Goal: Entertainment & Leisure: Browse casually

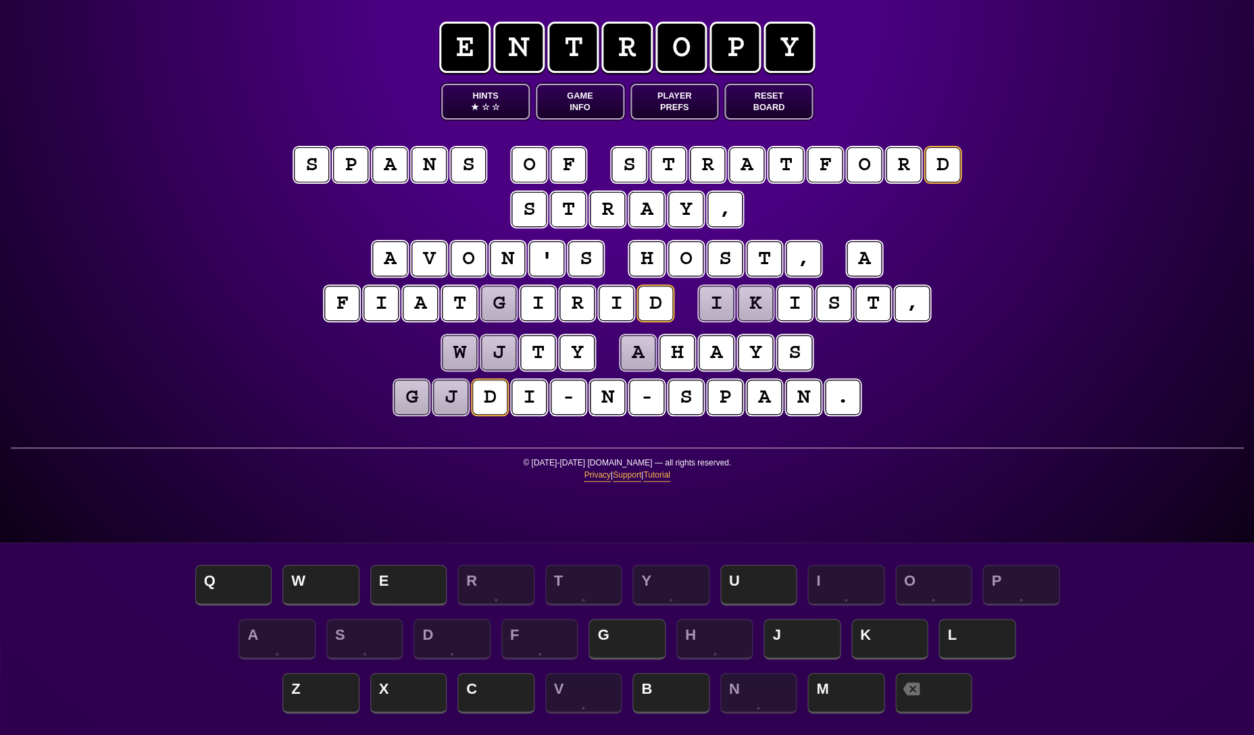
click at [351, 168] on puzzle-tile "p" at bounding box center [350, 164] width 35 height 35
click at [294, 188] on puzzle-line "s p a n s o f s t r a t f o r d s t r a y ," at bounding box center [627, 188] width 692 height 88
click at [792, 302] on puzzle-tile "i" at bounding box center [794, 303] width 35 height 35
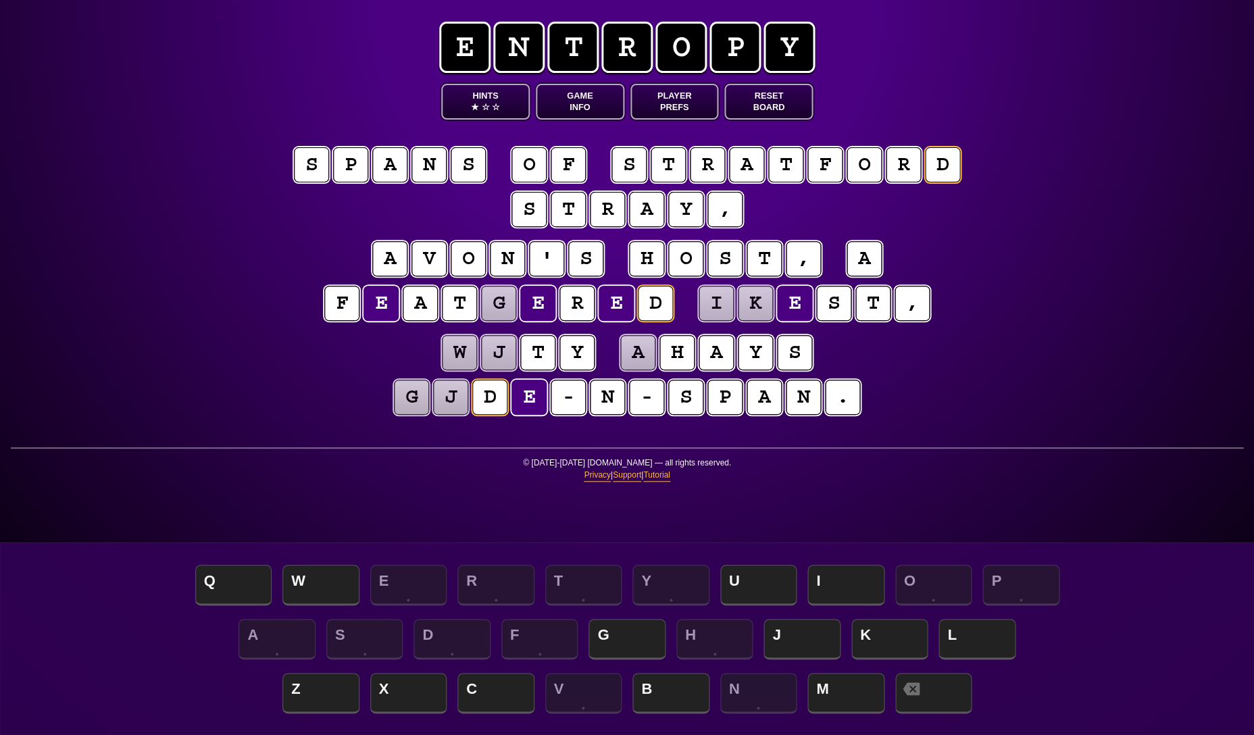
click at [211, 234] on div "e n t r o p y Hints ★ ☆ ☆ Game Info Player Prefs Reset Board s p a n s o f s t …" at bounding box center [627, 367] width 1254 height 735
click at [496, 303] on puzzle-tile "g" at bounding box center [498, 303] width 35 height 35
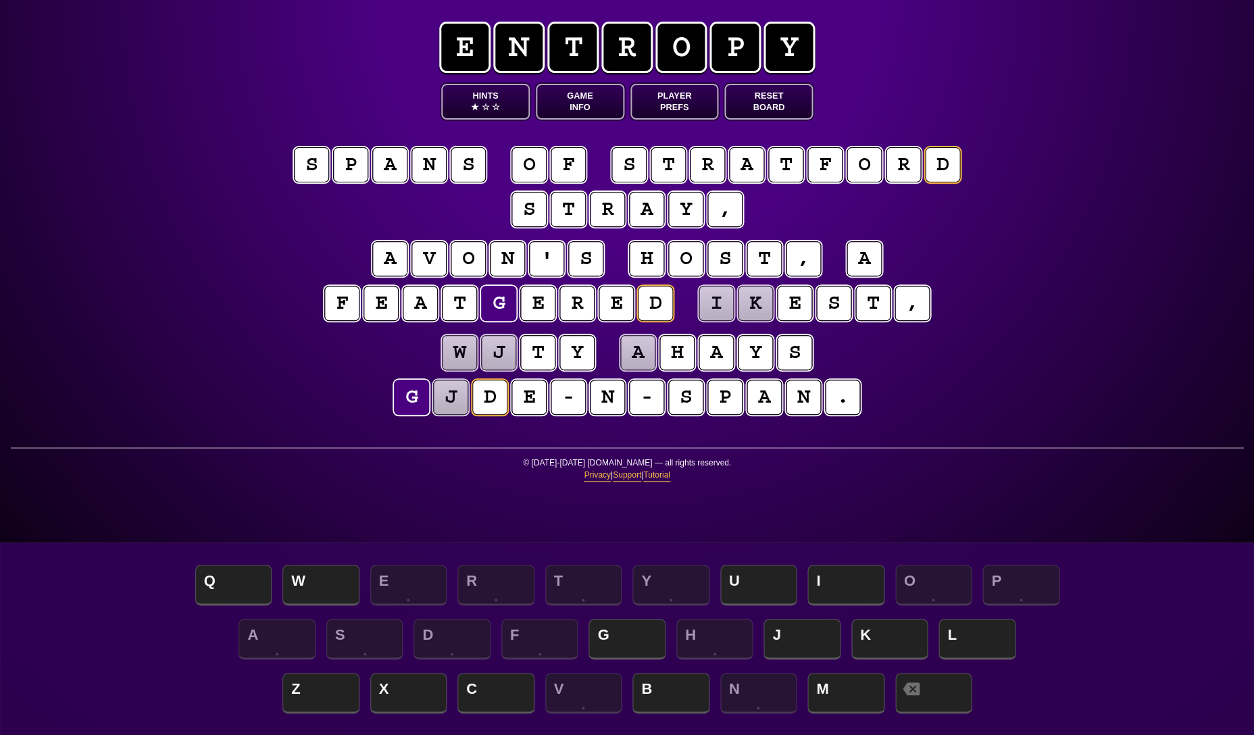
click at [452, 400] on puzzle-tile "j" at bounding box center [450, 397] width 35 height 35
click at [410, 401] on puzzle-tile "g" at bounding box center [411, 397] width 35 height 35
click at [648, 265] on puzzle-tile "h" at bounding box center [646, 258] width 35 height 35
click at [505, 309] on puzzle-tile "g" at bounding box center [498, 303] width 35 height 35
click at [317, 409] on puzzle-line "w j t y a z a y s h j d e - n - s p a n ." at bounding box center [627, 376] width 692 height 88
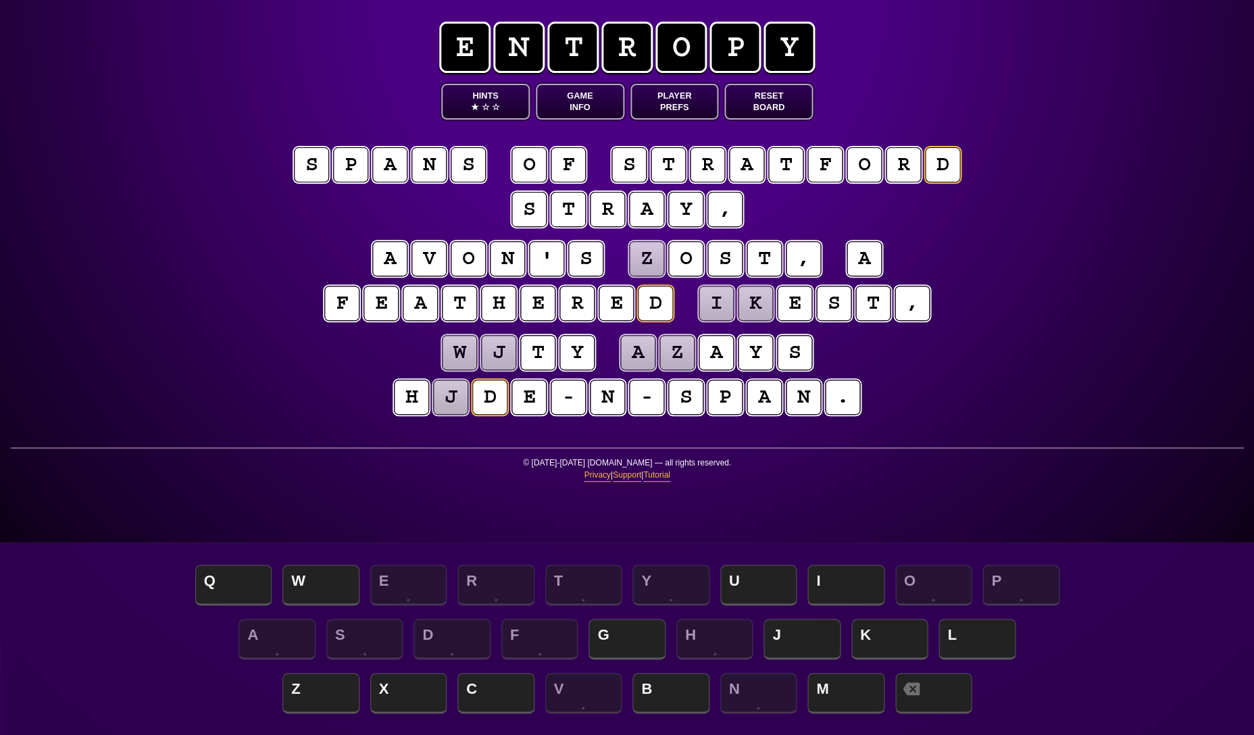
click at [455, 400] on puzzle-tile "j" at bounding box center [450, 397] width 35 height 35
click at [351, 383] on puzzle-line "w i t y a z a y s h i d e - n - s p a n ." at bounding box center [627, 376] width 692 height 88
click at [719, 304] on puzzle-tile "i" at bounding box center [715, 303] width 35 height 35
click at [746, 304] on puzzle-tile "k" at bounding box center [755, 303] width 35 height 35
click at [711, 305] on puzzle-tile "i" at bounding box center [715, 303] width 35 height 35
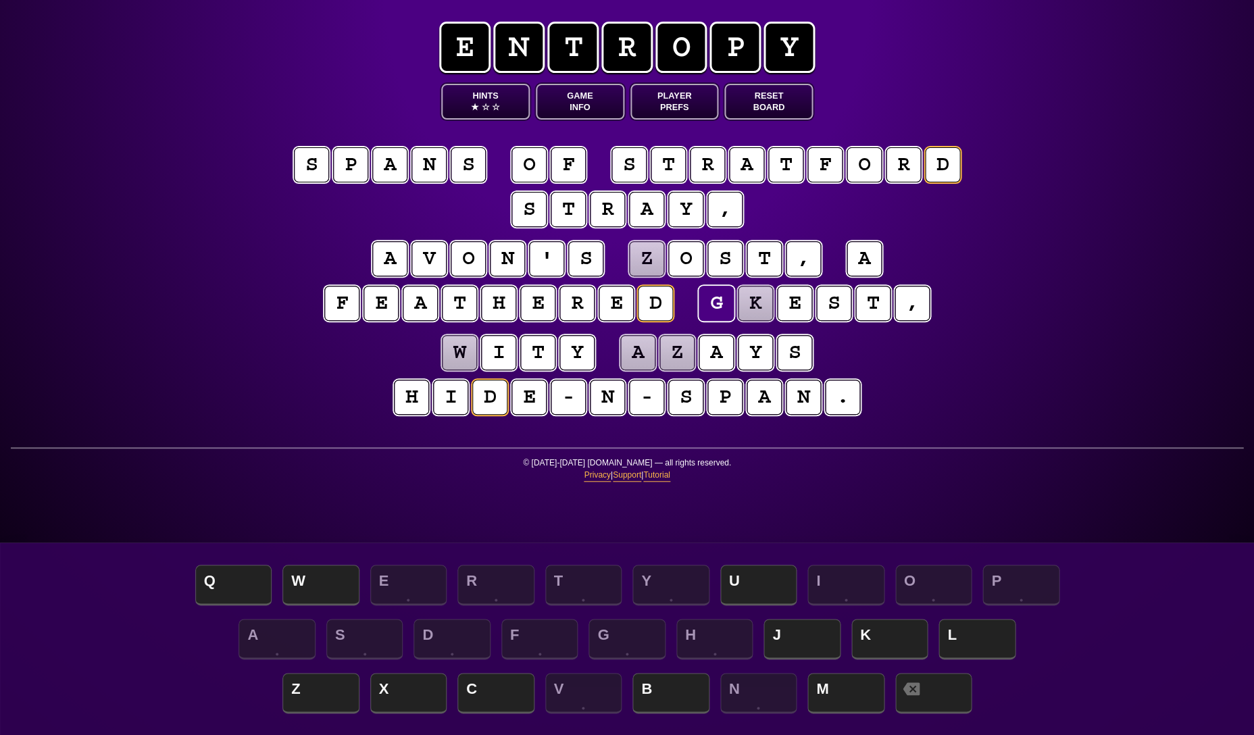
click at [752, 306] on puzzle-tile "k" at bounding box center [755, 303] width 35 height 35
click at [227, 333] on div "e n t r o p y Hints ★ ☆ ☆ Game Info Player Prefs Reset Board s p a n s o f s t …" at bounding box center [627, 367] width 1254 height 735
click at [410, 396] on puzzle-tile "h" at bounding box center [411, 397] width 35 height 35
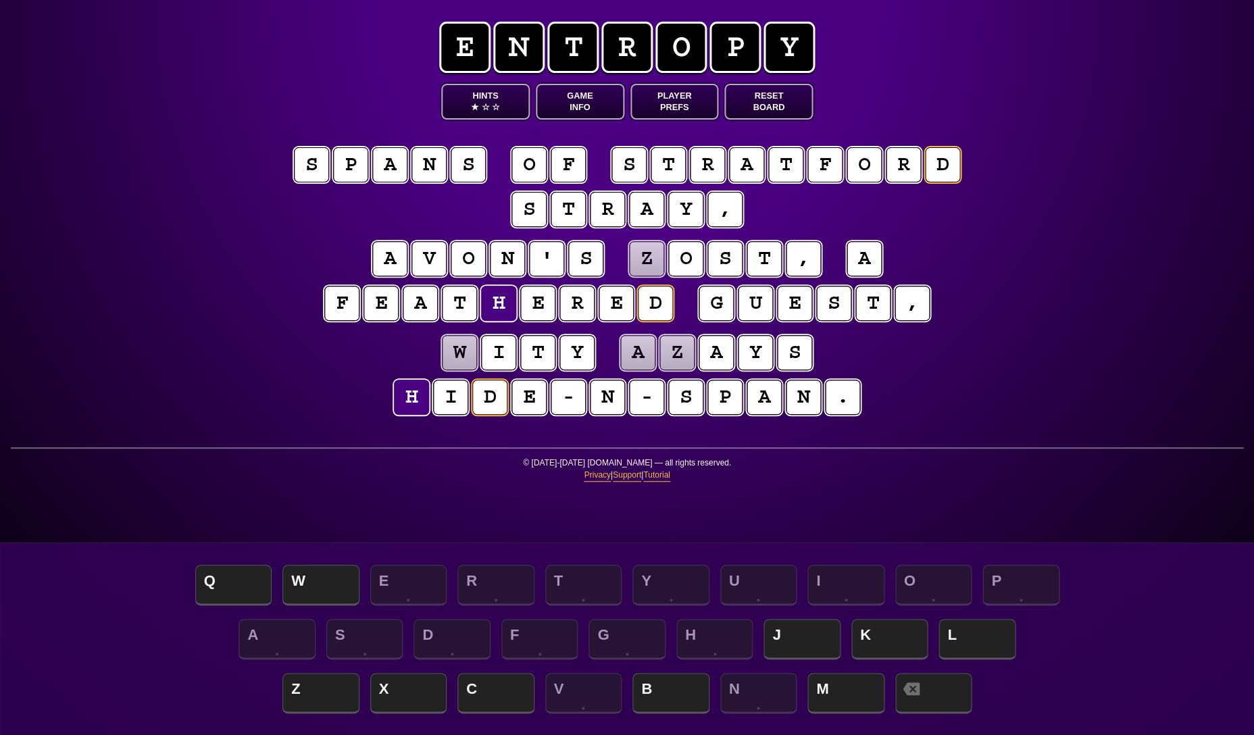
click at [410, 395] on puzzle-tile "h" at bounding box center [411, 397] width 35 height 35
click at [324, 382] on puzzle-line "w i t y a z a y s h i d e - n - s p a n ." at bounding box center [627, 376] width 692 height 88
click at [464, 353] on puzzle-tile "w" at bounding box center [459, 352] width 35 height 35
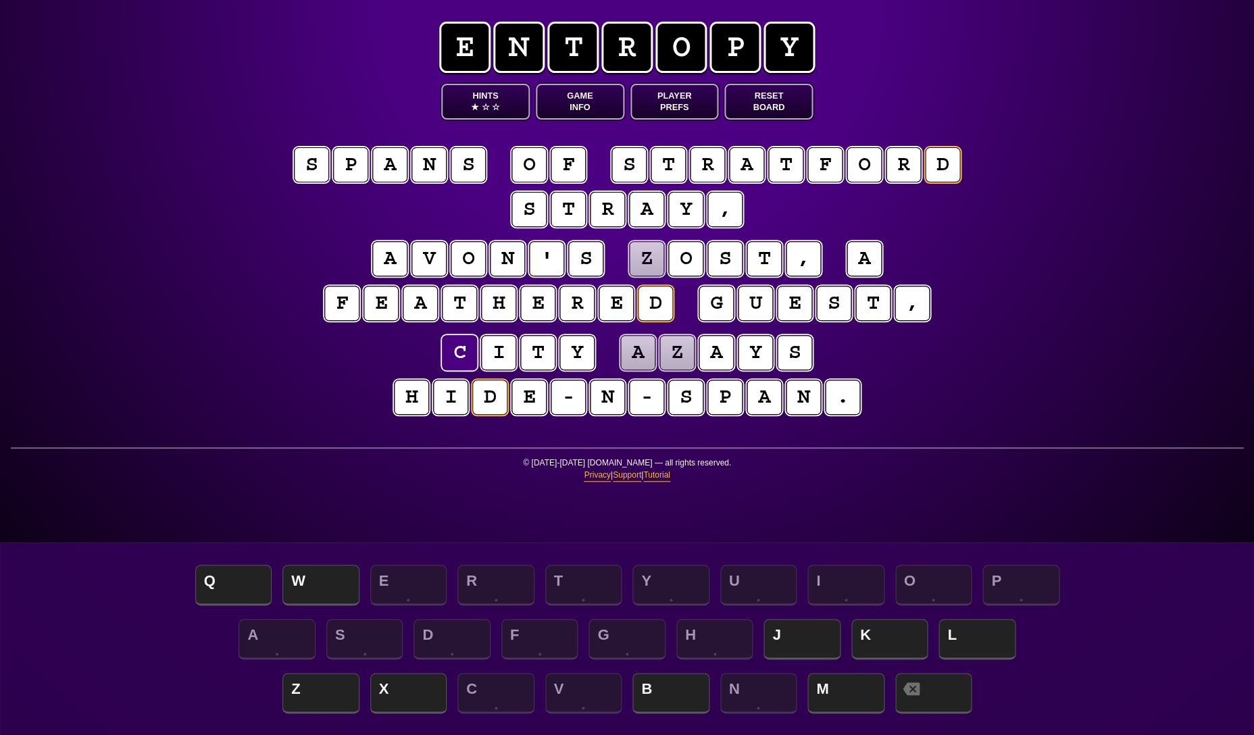
click at [967, 384] on puzzle-line "c i t y a z a y s h i d e - n - s p a n ." at bounding box center [627, 376] width 692 height 88
click at [686, 213] on puzzle-tile "y" at bounding box center [685, 209] width 35 height 35
click at [1120, 257] on div "e n t r o p y Hints ★ ☆ ☆ Game Info Player Prefs Reset Board s p a n s o f s t …" at bounding box center [627, 367] width 1254 height 735
click at [643, 357] on puzzle-tile "a" at bounding box center [637, 352] width 35 height 35
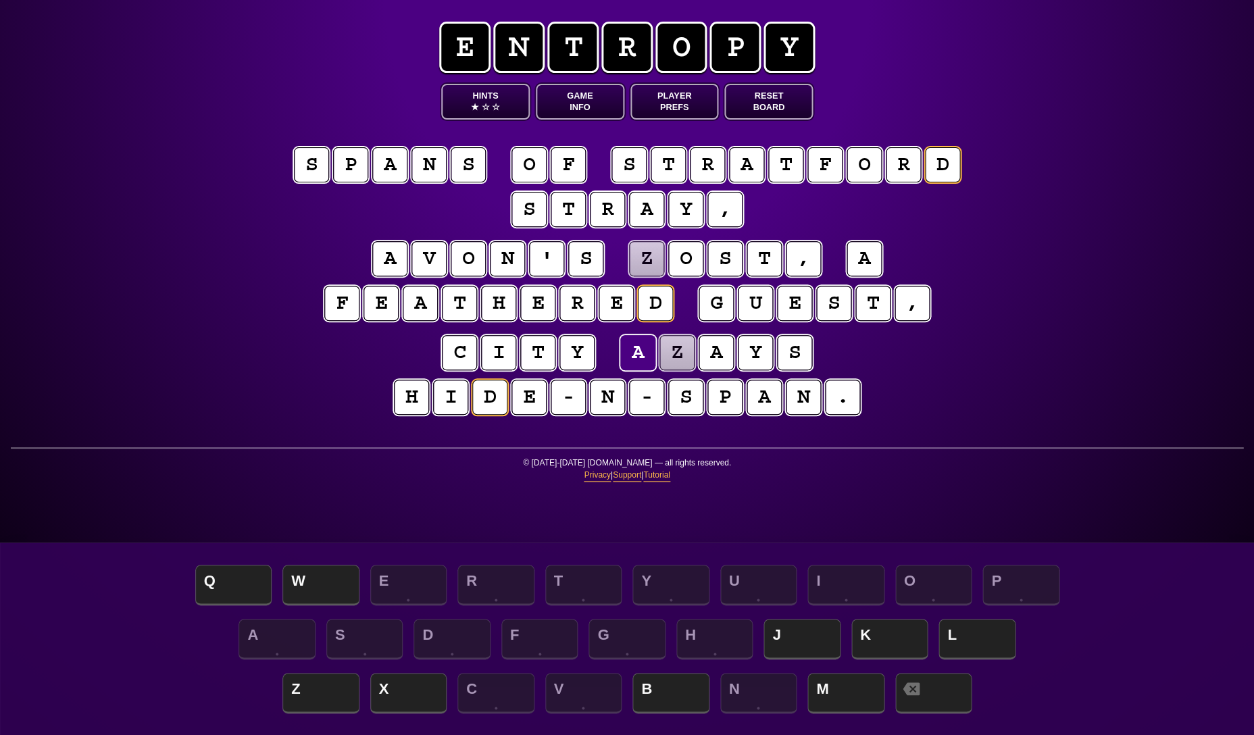
click at [353, 163] on puzzle-tile "p" at bounding box center [350, 164] width 35 height 35
click at [642, 353] on puzzle-tile "a" at bounding box center [637, 352] width 35 height 35
click at [675, 351] on puzzle-tile "z" at bounding box center [676, 352] width 35 height 35
click at [275, 292] on div "e n t r o p y Hints ★ ☆ ☆ Game Info Player Prefs Reset Board s w a n s o f s t …" at bounding box center [627, 367] width 1254 height 735
click at [578, 93] on button "Game Info" at bounding box center [580, 102] width 88 height 36
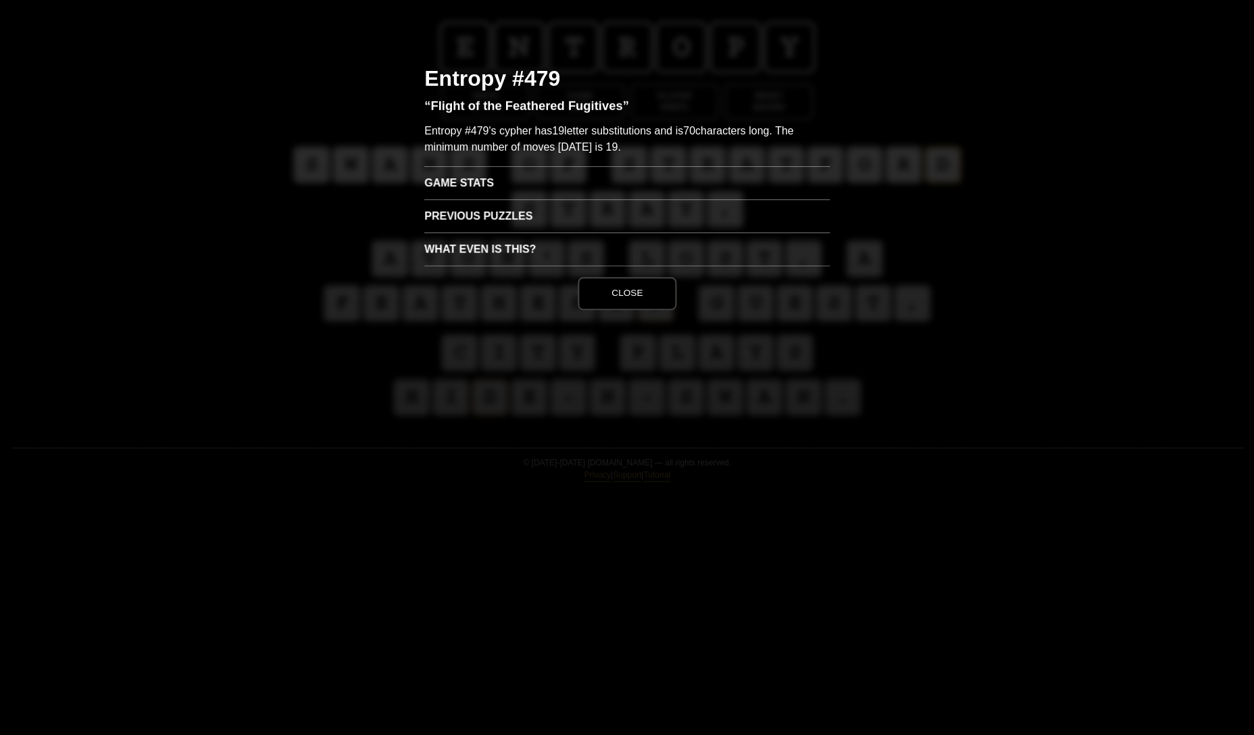
click at [504, 181] on h3 "Game Stats" at bounding box center [626, 182] width 405 height 33
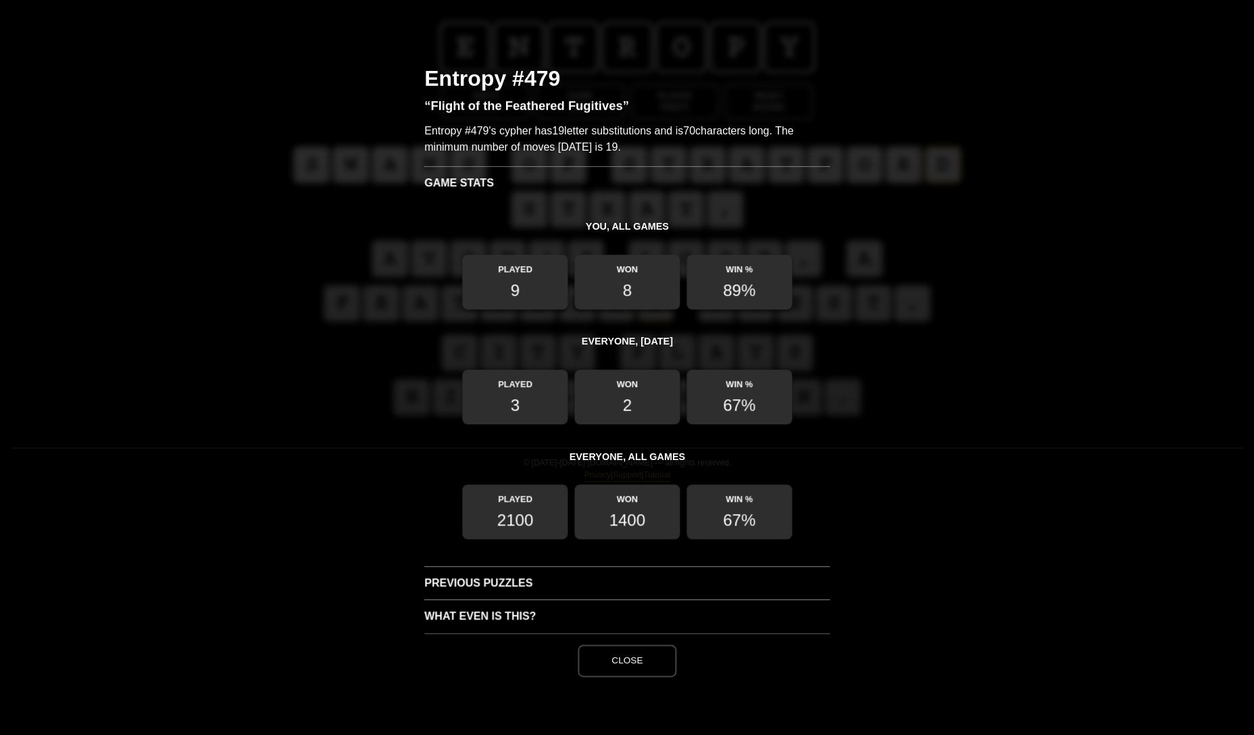
click at [622, 652] on button "Close" at bounding box center [626, 660] width 99 height 32
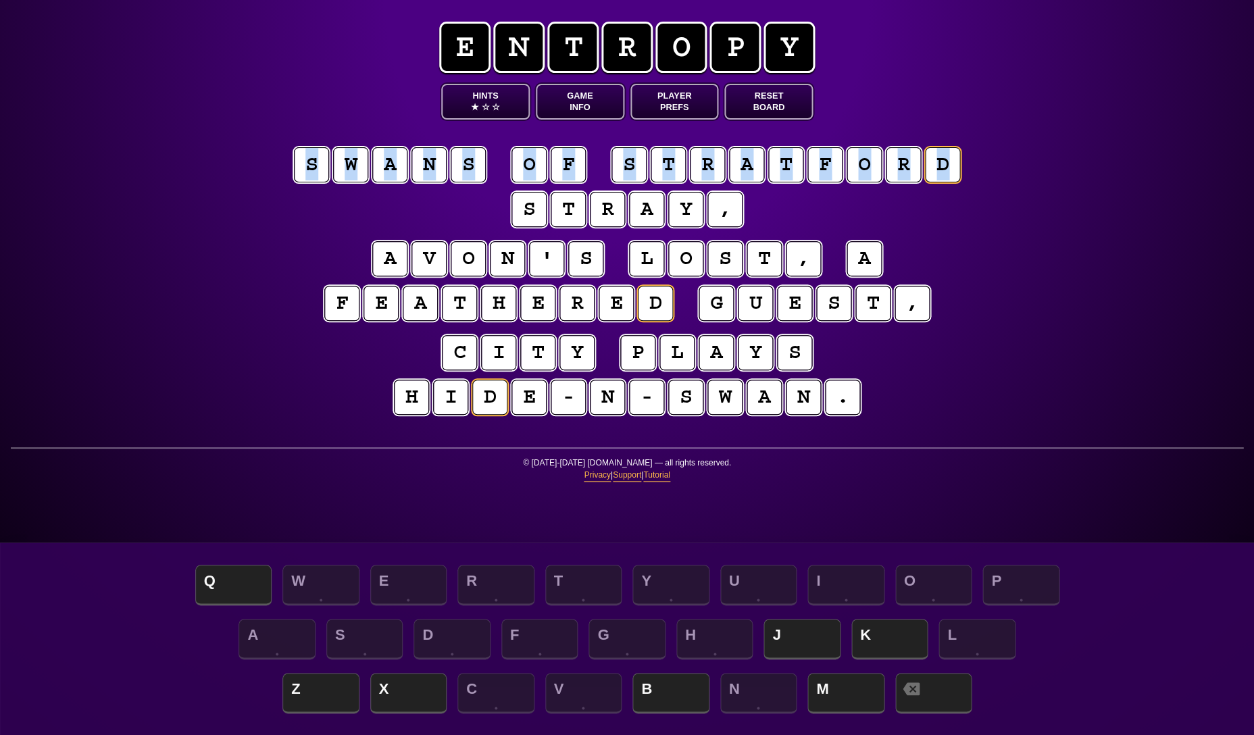
drag, startPoint x: 971, startPoint y: 157, endPoint x: 284, endPoint y: 157, distance: 687.6
click at [288, 157] on puzzle-line "s w a n s o f s t r a t f o r d s t r a y ," at bounding box center [627, 188] width 692 height 88
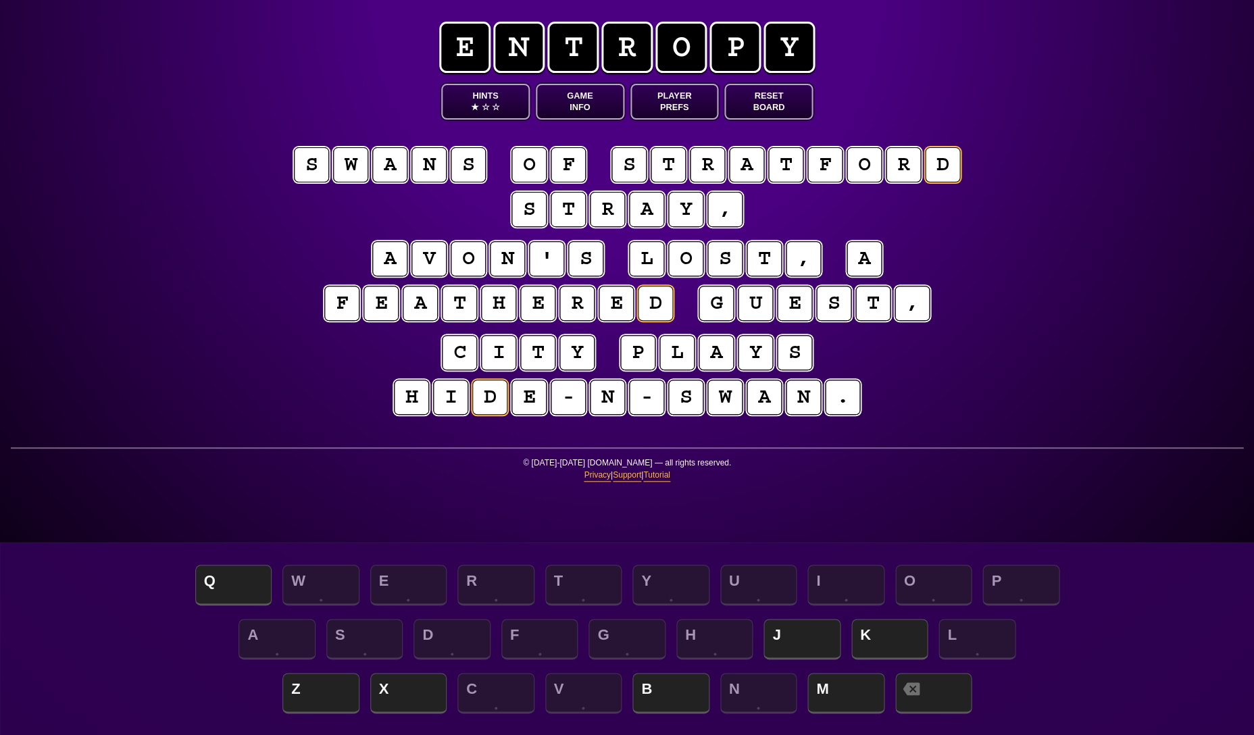
click at [1084, 223] on div "e n t r o p y Hints ★ ☆ ☆ Game Info Player Prefs Reset Board s w a n s o f s t …" at bounding box center [627, 367] width 1254 height 735
click at [641, 257] on puzzle-tile "l" at bounding box center [646, 258] width 35 height 35
click at [417, 397] on puzzle-tile "h" at bounding box center [411, 397] width 35 height 35
click at [455, 398] on puzzle-tile "i" at bounding box center [450, 397] width 35 height 35
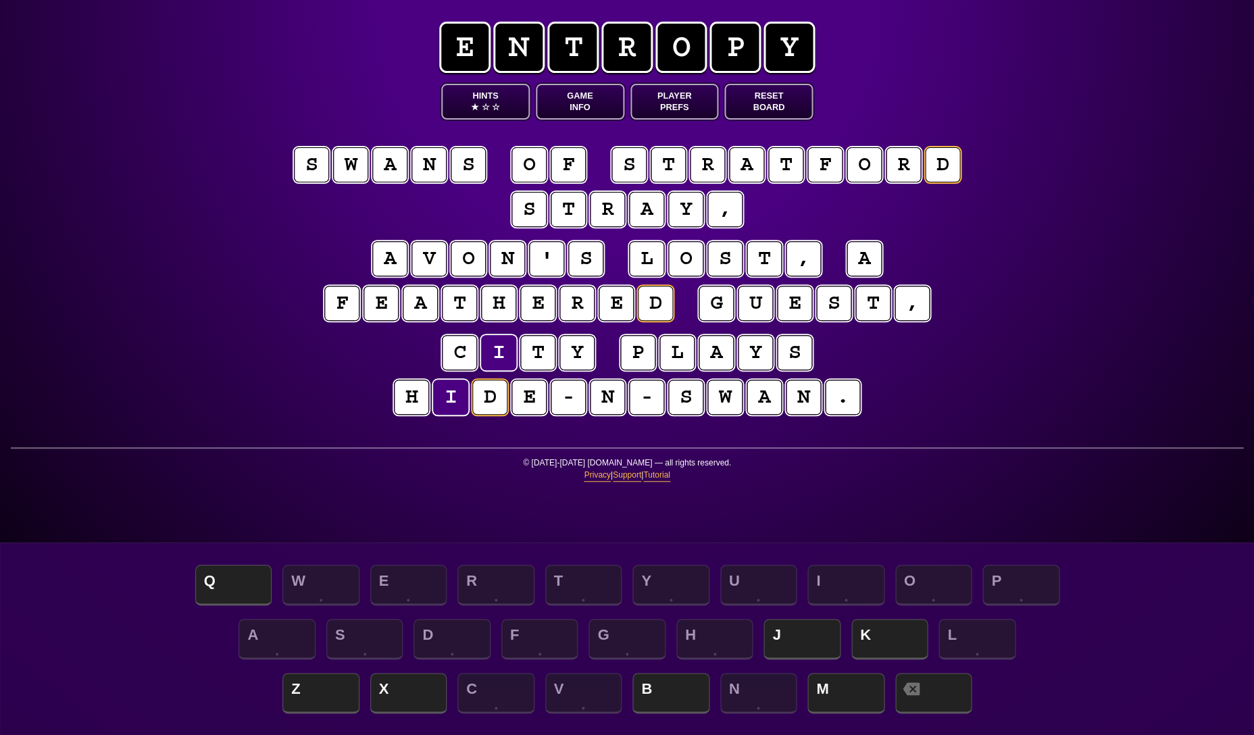
click at [527, 399] on puzzle-tile "e" at bounding box center [528, 397] width 35 height 35
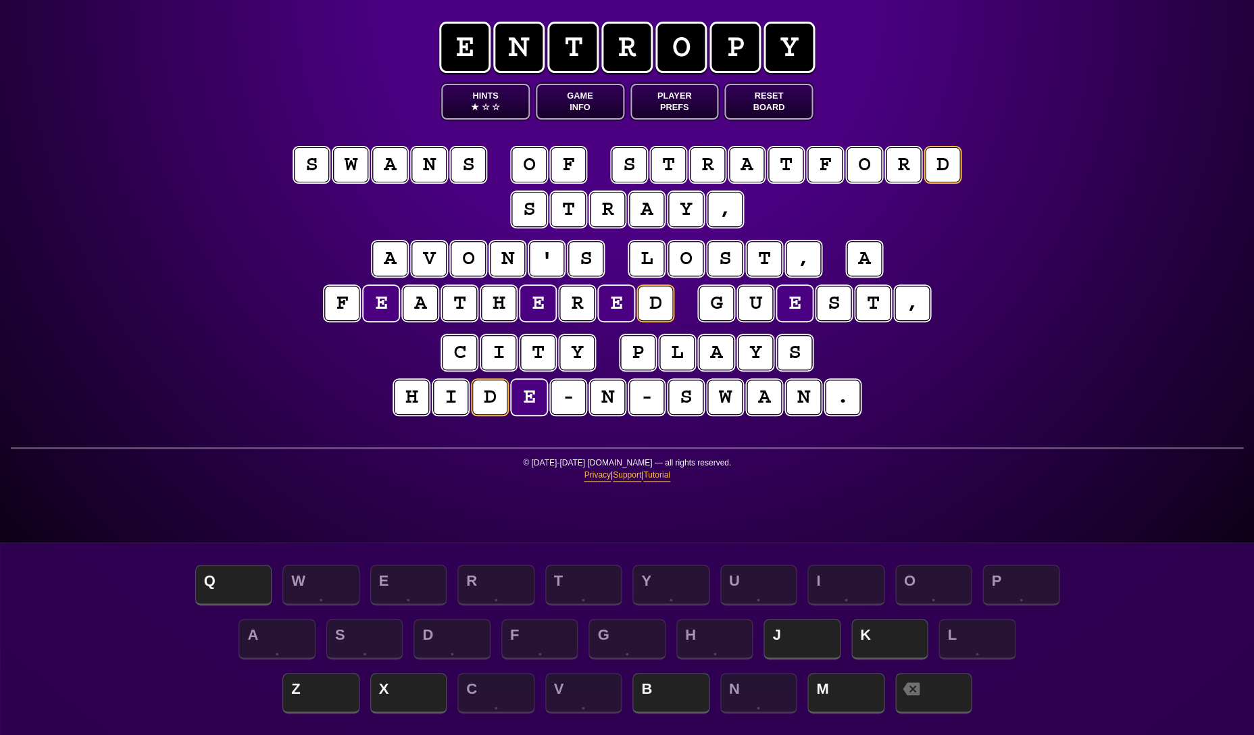
click at [602, 399] on puzzle-tile "n" at bounding box center [607, 397] width 35 height 35
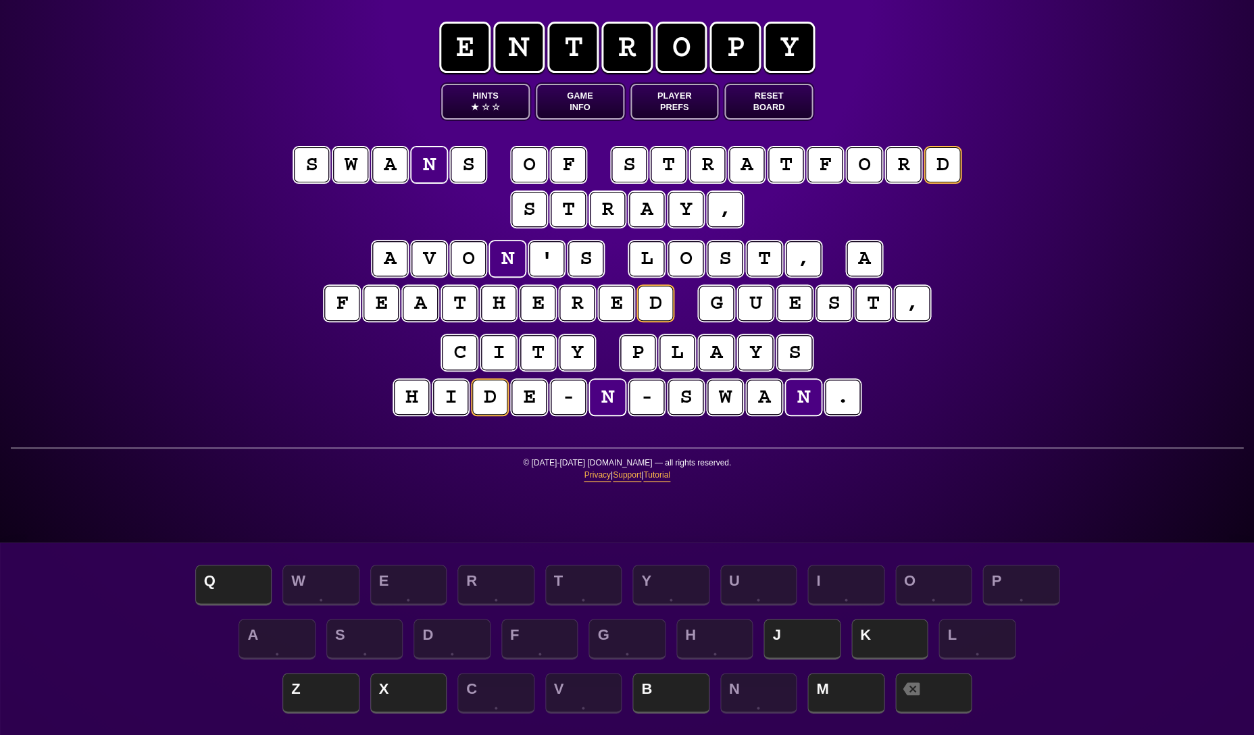
click at [1043, 371] on div "e n t r o p y Hints ★ ☆ ☆ Game Info Player Prefs Reset Board s w a n s o f s t …" at bounding box center [627, 367] width 1254 height 735
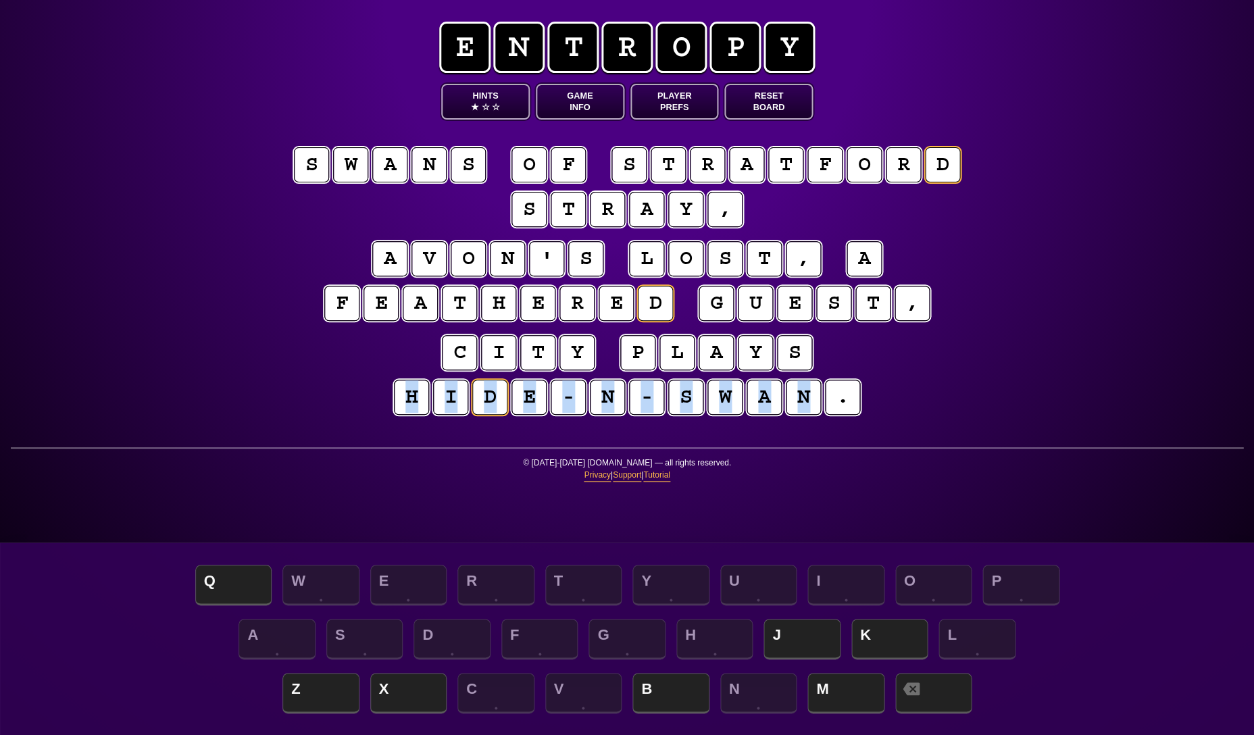
drag, startPoint x: 821, startPoint y: 392, endPoint x: 401, endPoint y: 388, distance: 420.1
click at [401, 388] on puzzle-word "h i d e - n - s w a n ." at bounding box center [627, 398] width 470 height 37
click at [169, 334] on div "e n t r o p y Hints ★ ☆ ☆ Game Info Player Prefs Reset Board s w a n s o f s t …" at bounding box center [627, 367] width 1254 height 735
click at [714, 306] on puzzle-tile "g" at bounding box center [715, 303] width 35 height 35
click at [248, 584] on span "Q" at bounding box center [233, 586] width 77 height 40
